Goal: Task Accomplishment & Management: Use online tool/utility

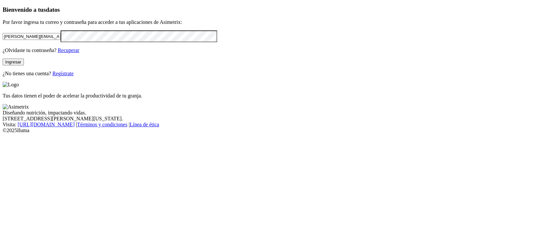
click at [24, 65] on button "Ingresar" at bounding box center [13, 62] width 21 height 7
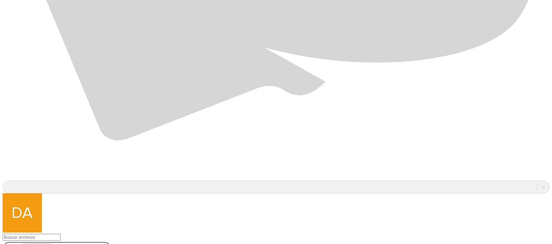
scroll to position [565, 0]
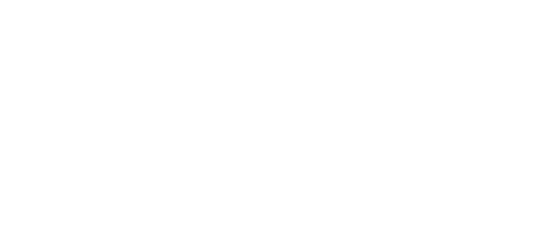
drag, startPoint x: 366, startPoint y: 104, endPoint x: 313, endPoint y: 100, distance: 53.5
type input "[DATE]"
paste input "[DATE]"
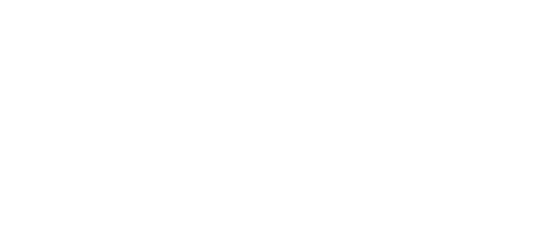
type input "[DATE]"
paste input "[DATE]"
type input "[DATE]"
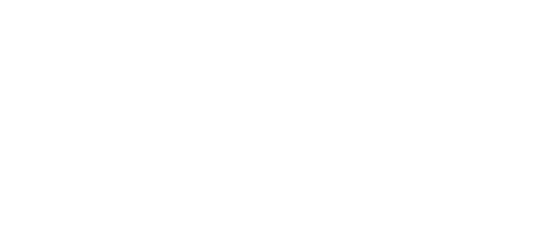
paste input "[DATE]"
type input "[DATE]"
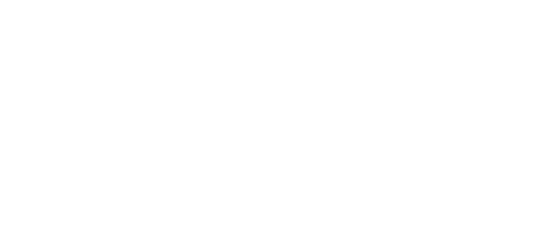
paste input "[DATE]"
type input "[DATE]"
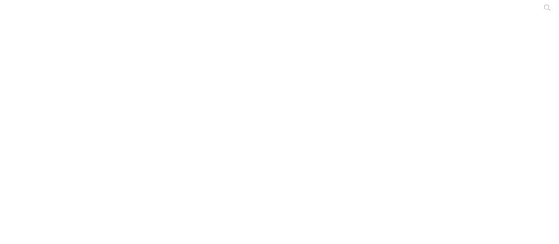
paste input "[DATE]"
type input "[DATE]"
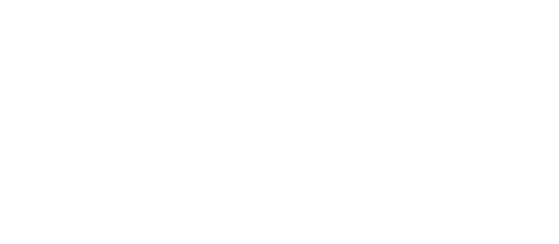
paste input "[DATE]"
type input "[DATE]"
paste input "[DATE]"
type input "[DATE]"
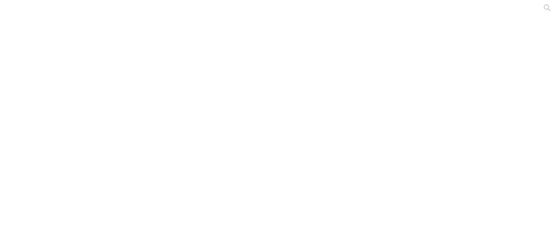
paste input "[DATE]"
type input "[DATE]"
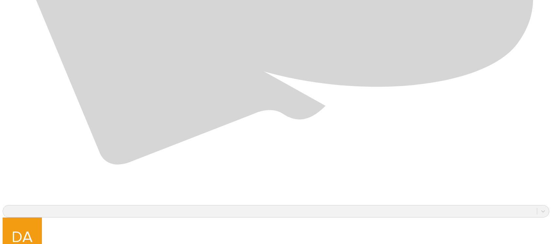
scroll to position [565, 0]
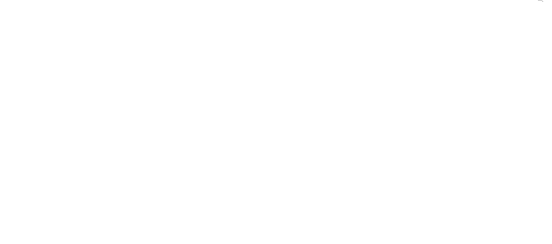
scroll to position [0, 0]
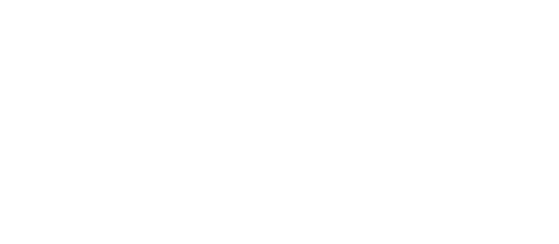
type input "R"
type input "Terraporci [DATE]"
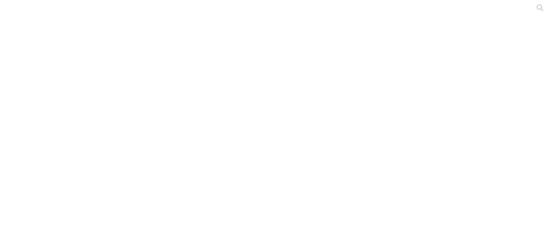
type input "[PERSON_NAME] [DATE]"
